Goal: Task Accomplishment & Management: Manage account settings

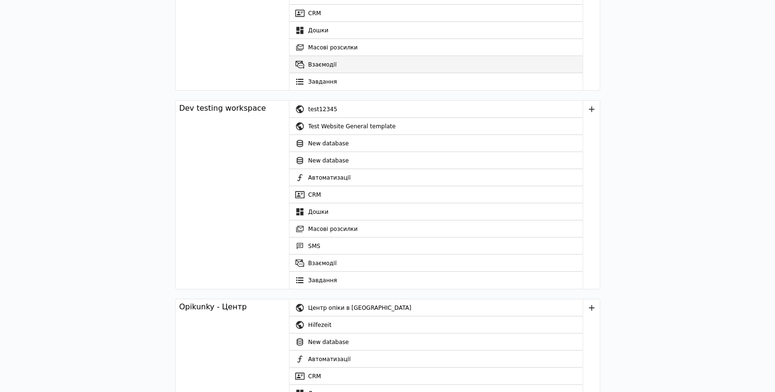
scroll to position [489, 0]
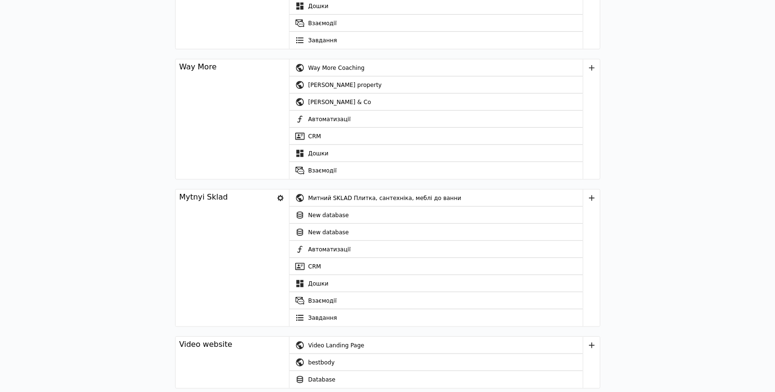
click at [281, 195] on icon at bounding box center [280, 197] width 13 height 13
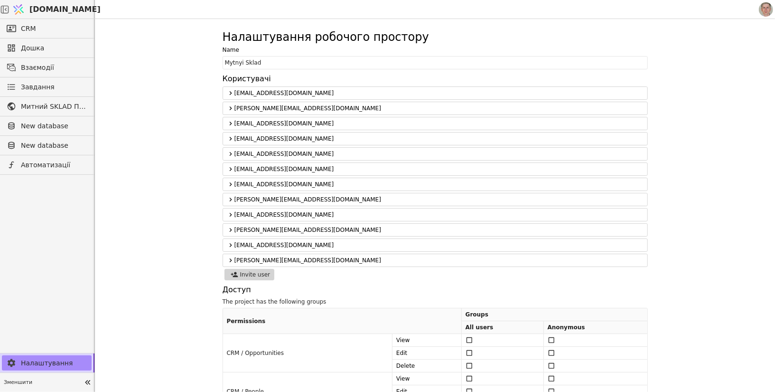
click at [53, 9] on span "[DOMAIN_NAME]" at bounding box center [64, 9] width 71 height 11
click at [181, 90] on div "Налаштування робочого простору Name Mytnyi Sklad Користувачі [EMAIL_ADDRESS][DO…" at bounding box center [435, 205] width 680 height 373
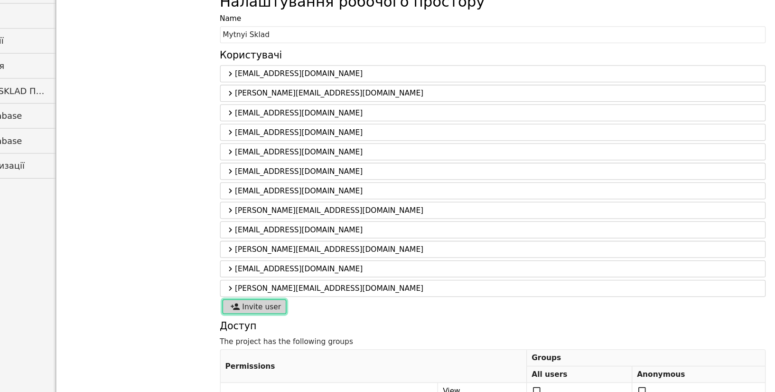
click at [255, 271] on button "Invite user" at bounding box center [250, 274] width 50 height 11
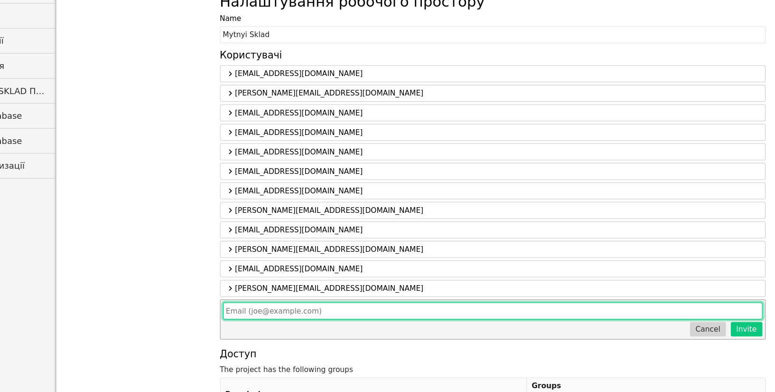
click at [283, 272] on input "text" at bounding box center [435, 277] width 421 height 13
type input "ь"
type input "[EMAIL_ADDRESS][PERSON_NAME][DOMAIN_NAME]"
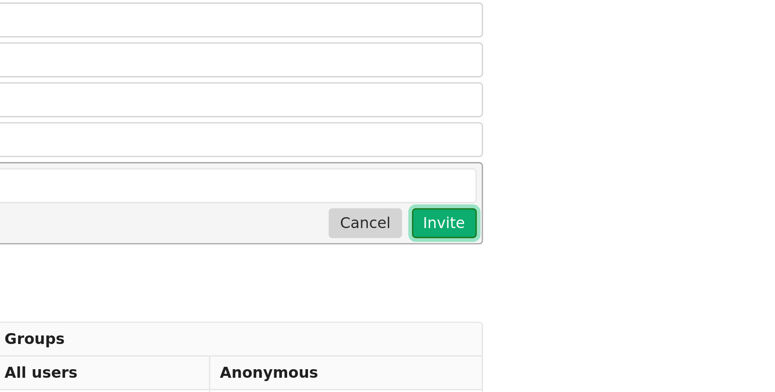
click at [637, 286] on button "Invite" at bounding box center [633, 291] width 25 height 11
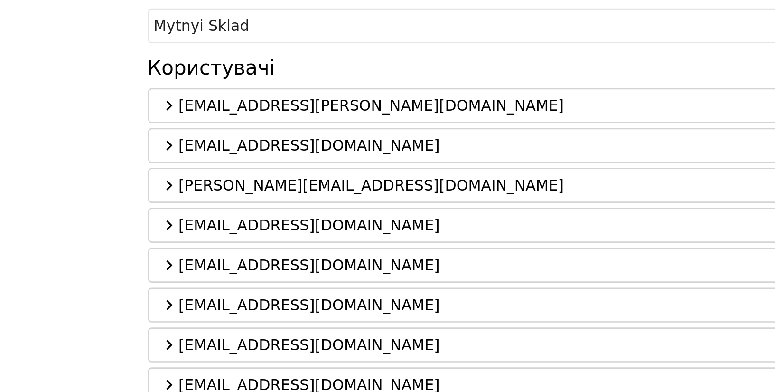
scroll to position [26, 0]
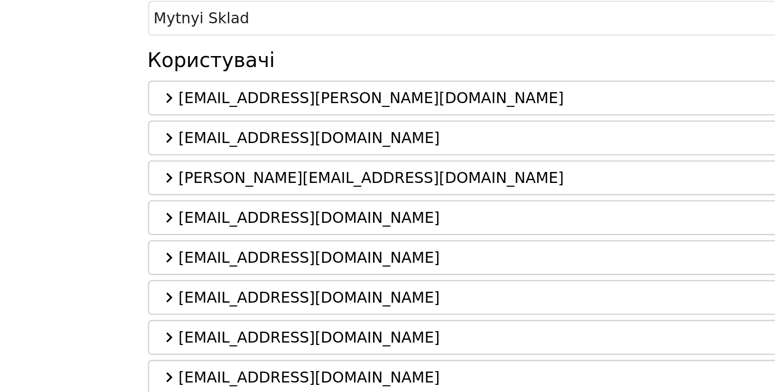
click at [230, 66] on icon at bounding box center [230, 68] width 2 height 4
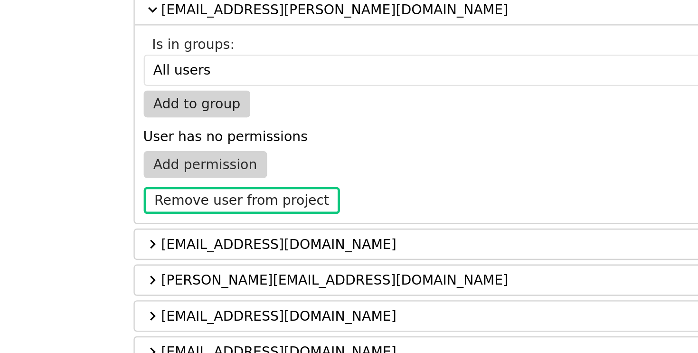
scroll to position [61, 0]
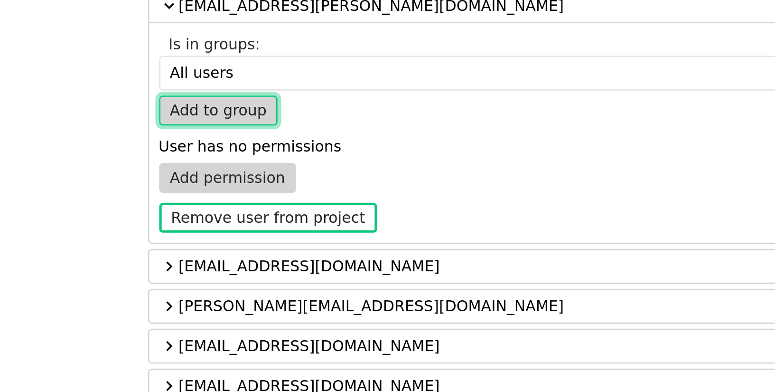
click at [258, 73] on button "Add to group" at bounding box center [250, 71] width 46 height 11
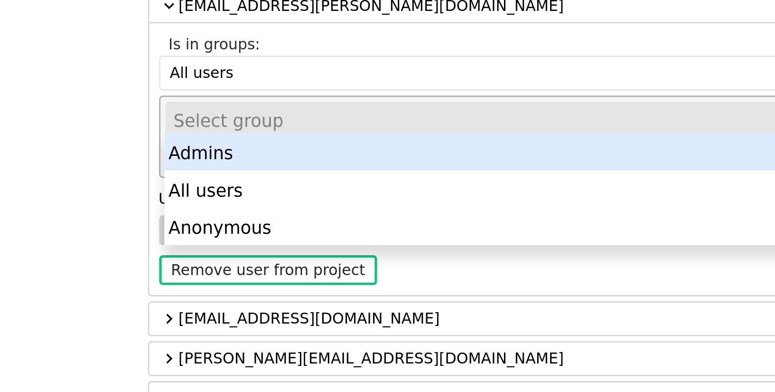
click at [263, 77] on div "Select group" at bounding box center [432, 75] width 399 height 13
click at [254, 90] on div "Admins" at bounding box center [435, 88] width 413 height 14
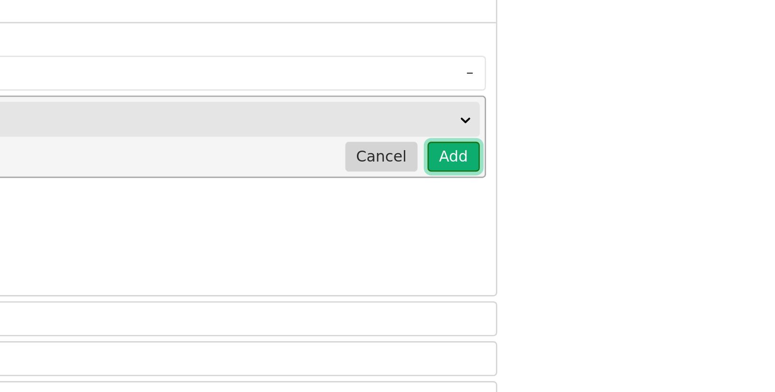
click at [631, 86] on button "Add" at bounding box center [631, 89] width 19 height 11
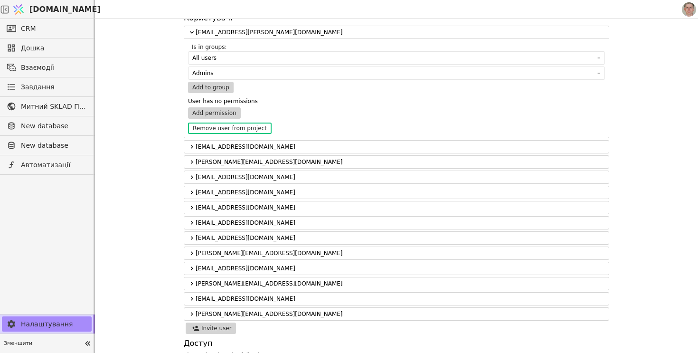
scroll to position [0, 0]
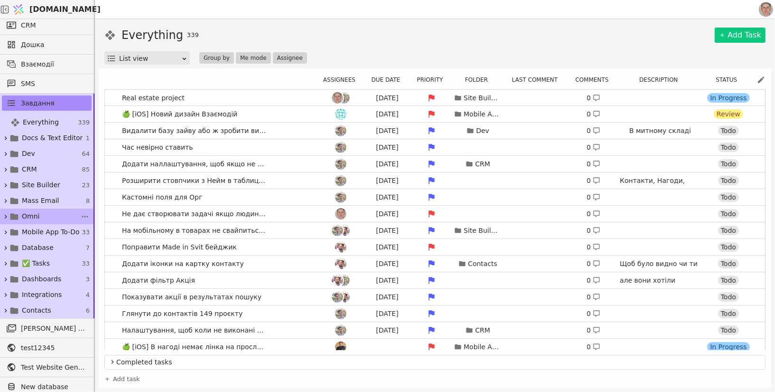
scroll to position [77, 0]
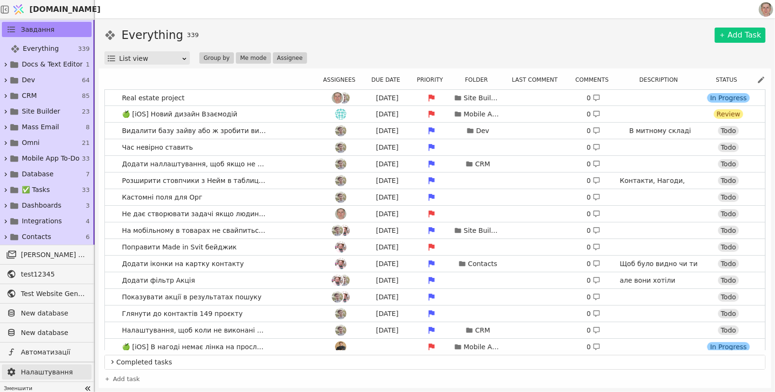
click at [57, 369] on span "Налаштування" at bounding box center [54, 372] width 66 height 10
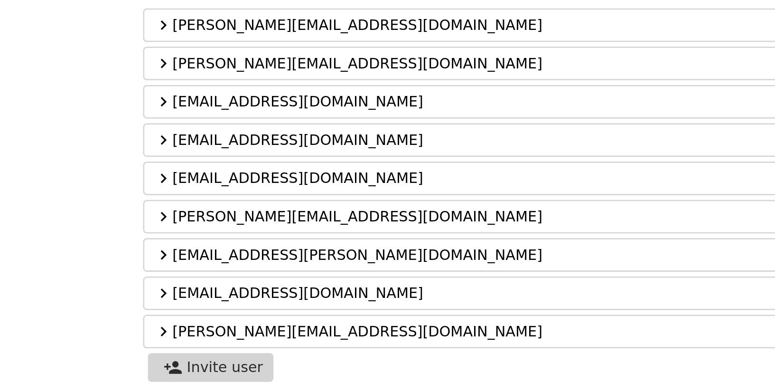
drag, startPoint x: 214, startPoint y: 182, endPoint x: 307, endPoint y: 180, distance: 92.6
click at [307, 180] on div "Налаштування робочого простору Name Dev testing workspace Користувачі mykola@sv…" at bounding box center [435, 205] width 680 height 373
